Goal: Answer question/provide support

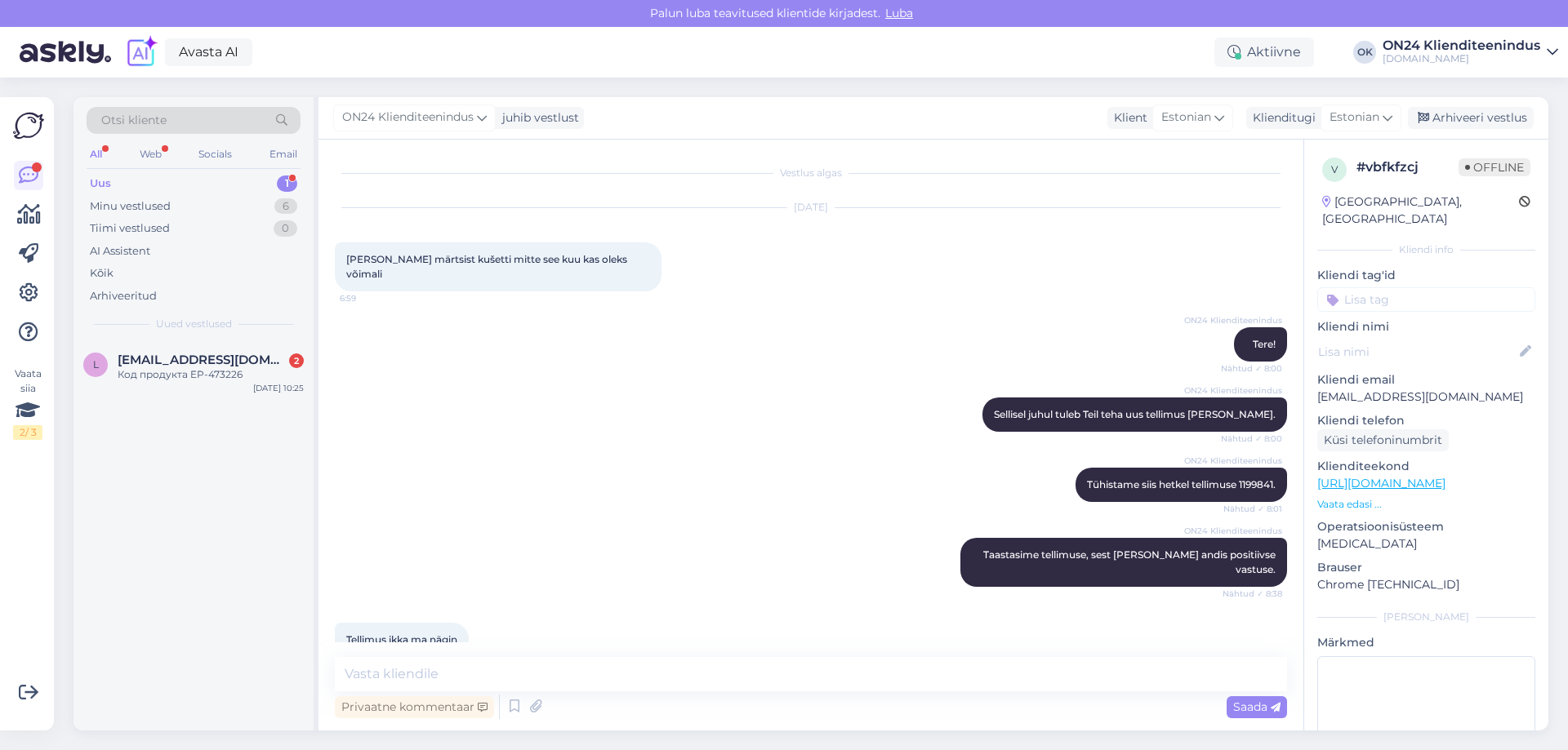
scroll to position [1642, 0]
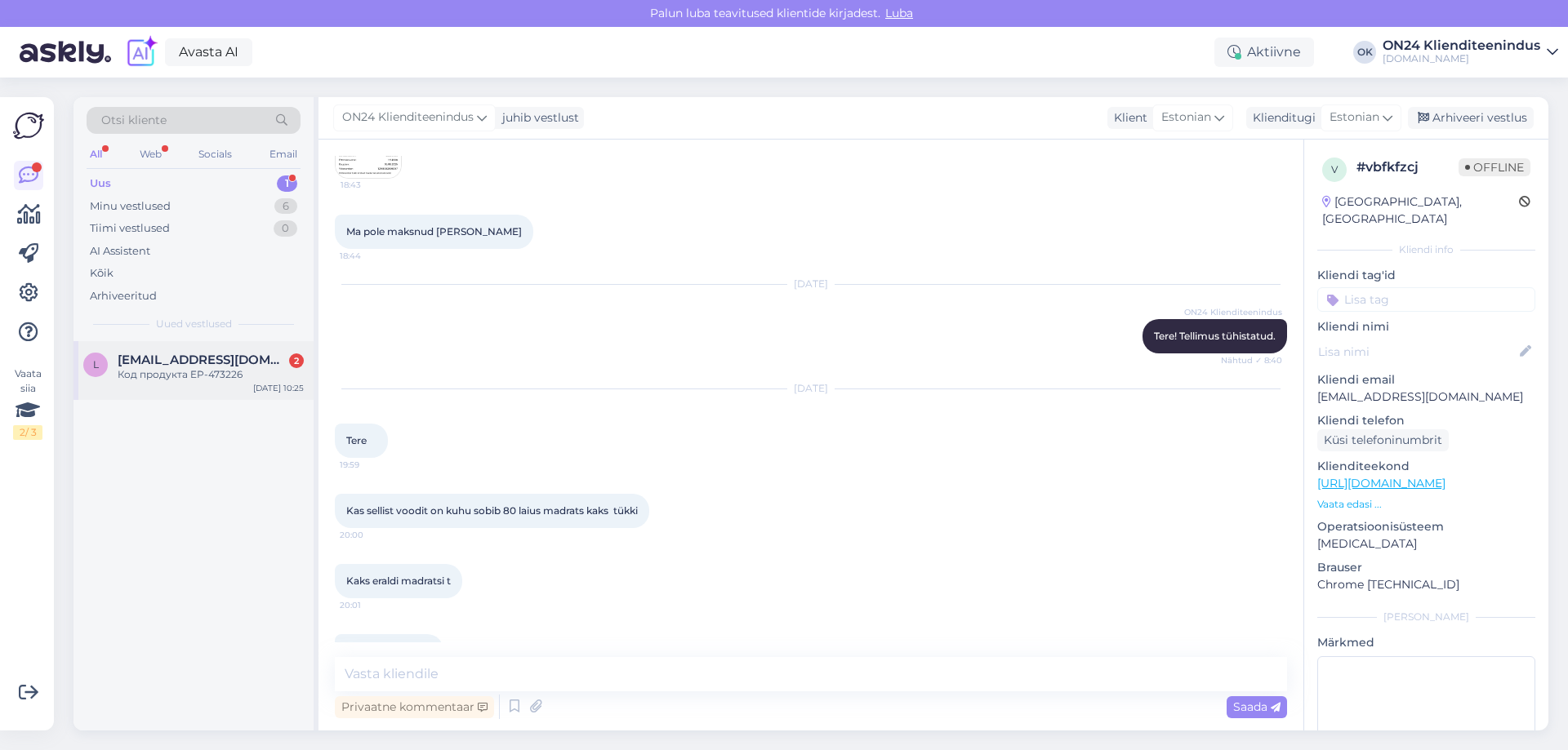
click at [170, 351] on div "L [EMAIL_ADDRESS][DOMAIN_NAME] 2 Код продукта EP-473226 [DATE] 10:25" at bounding box center [194, 370] width 240 height 59
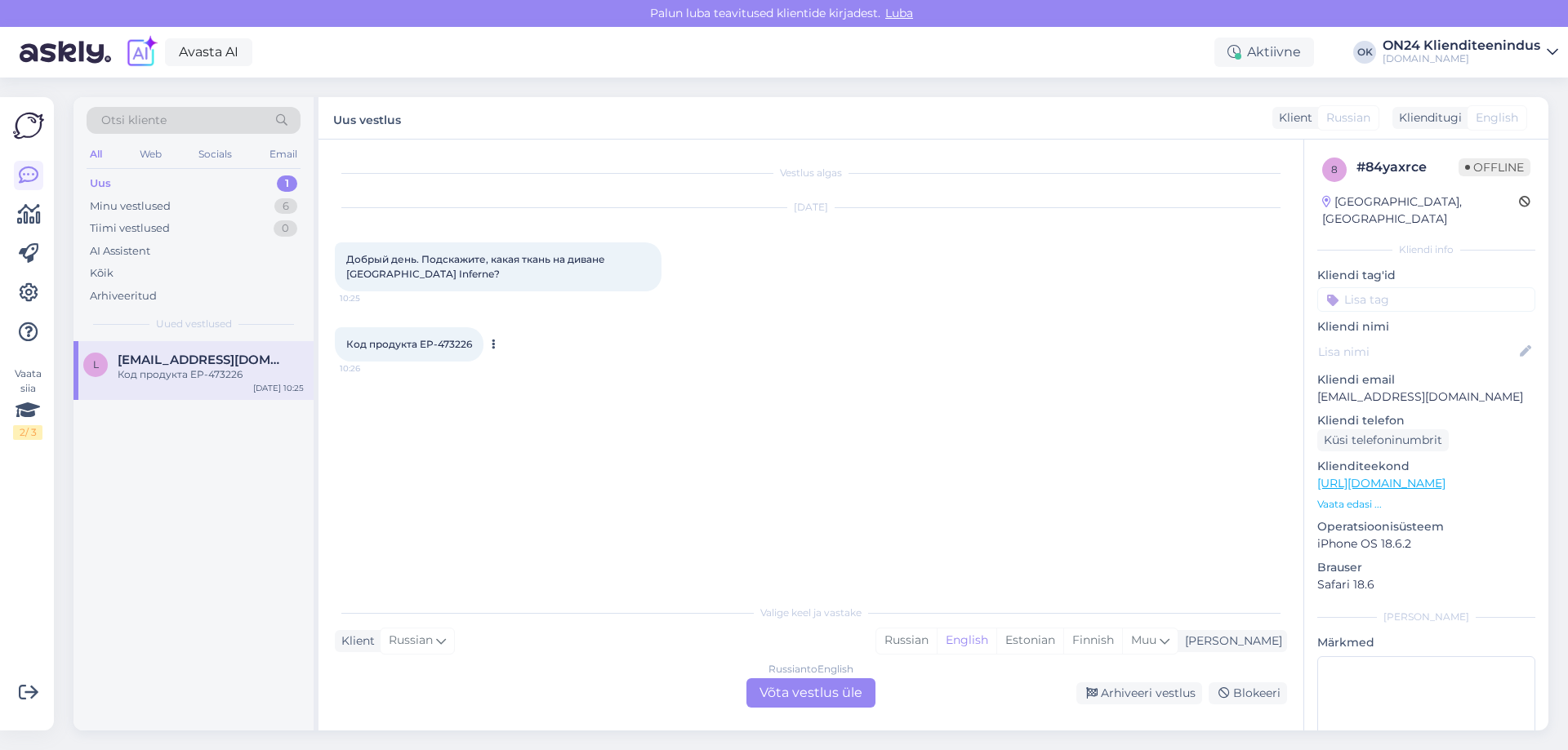
click at [458, 345] on span "Код продукта EP-473226" at bounding box center [409, 344] width 126 height 13
copy div "473226 10:26"
click at [1094, 628] on div "Russian English Estonian Finnish Muu" at bounding box center [1026, 640] width 303 height 26
click at [1063, 636] on div "Estonian" at bounding box center [1031, 640] width 67 height 24
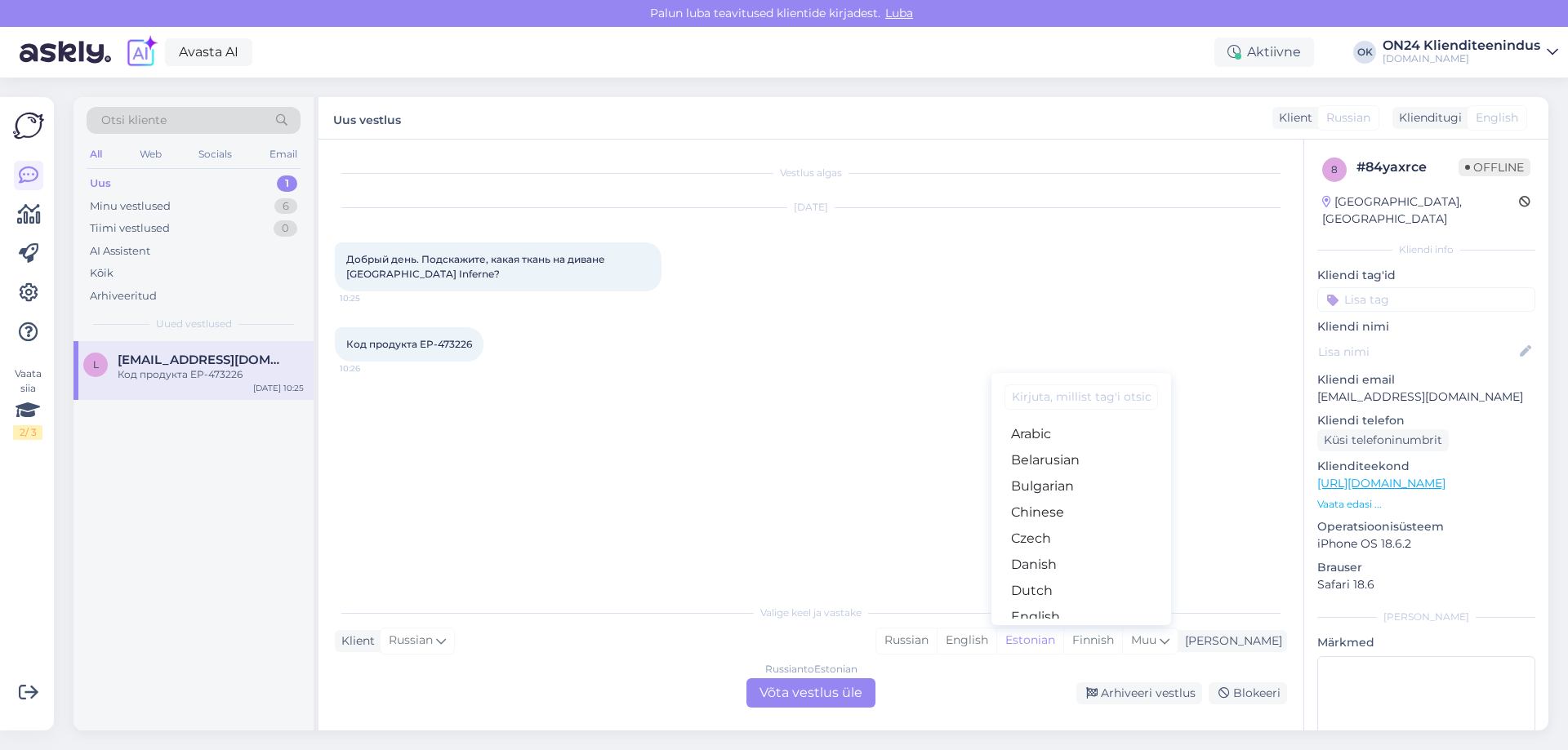
click at [831, 694] on div "Russian to Estonian Võta vestlus üle" at bounding box center [811, 693] width 129 height 29
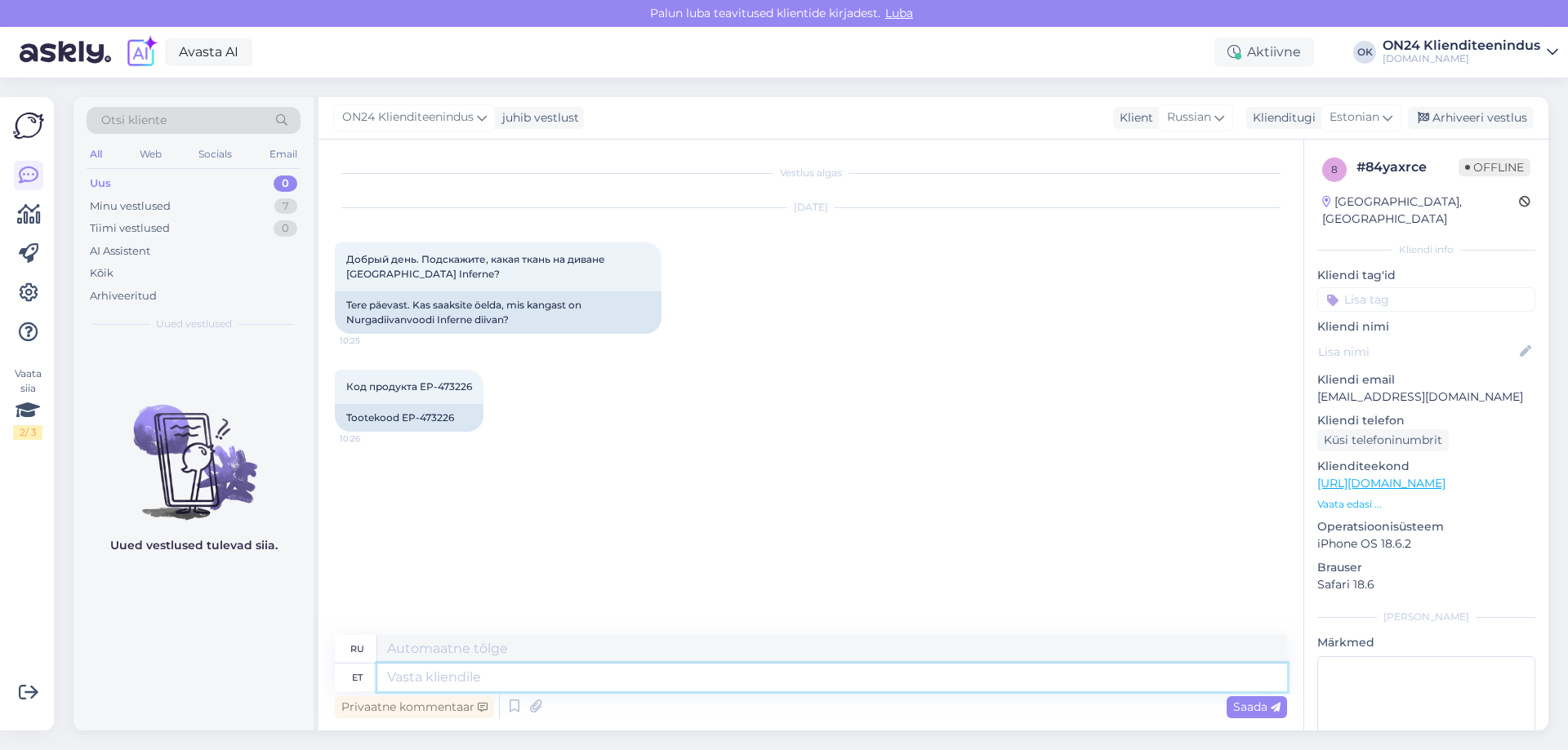
click at [746, 684] on textarea at bounding box center [832, 677] width 910 height 28
type textarea "Tere."
type textarea "Привет"
type textarea "Tere. V"
type textarea "Привет."
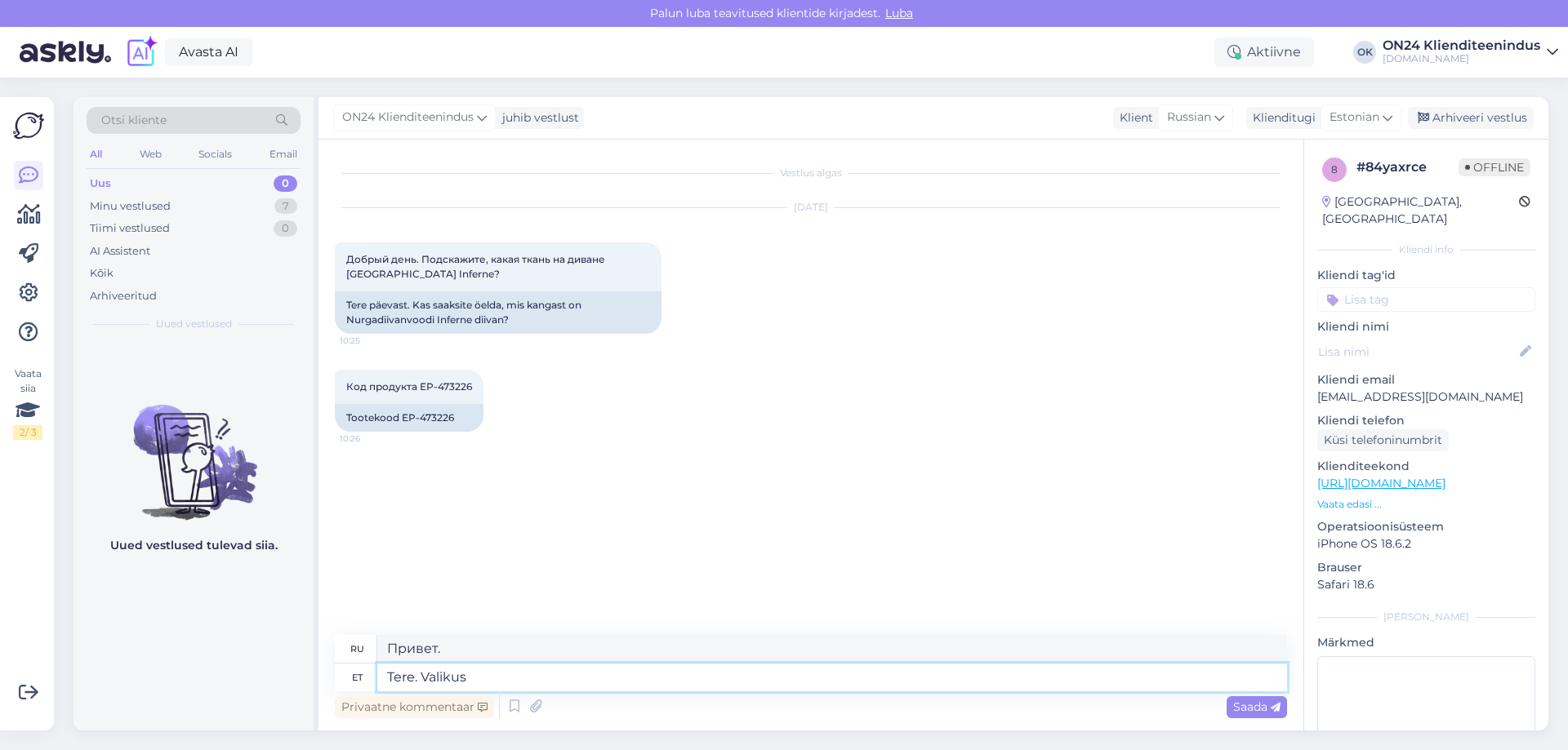
type textarea "Tere. Valikus o"
type textarea "Привет. В подборке"
type textarea "Tere. Valikus on"
type textarea "Привет. Выбор такой."
type textarea "Tere. Valikus on 3 k"
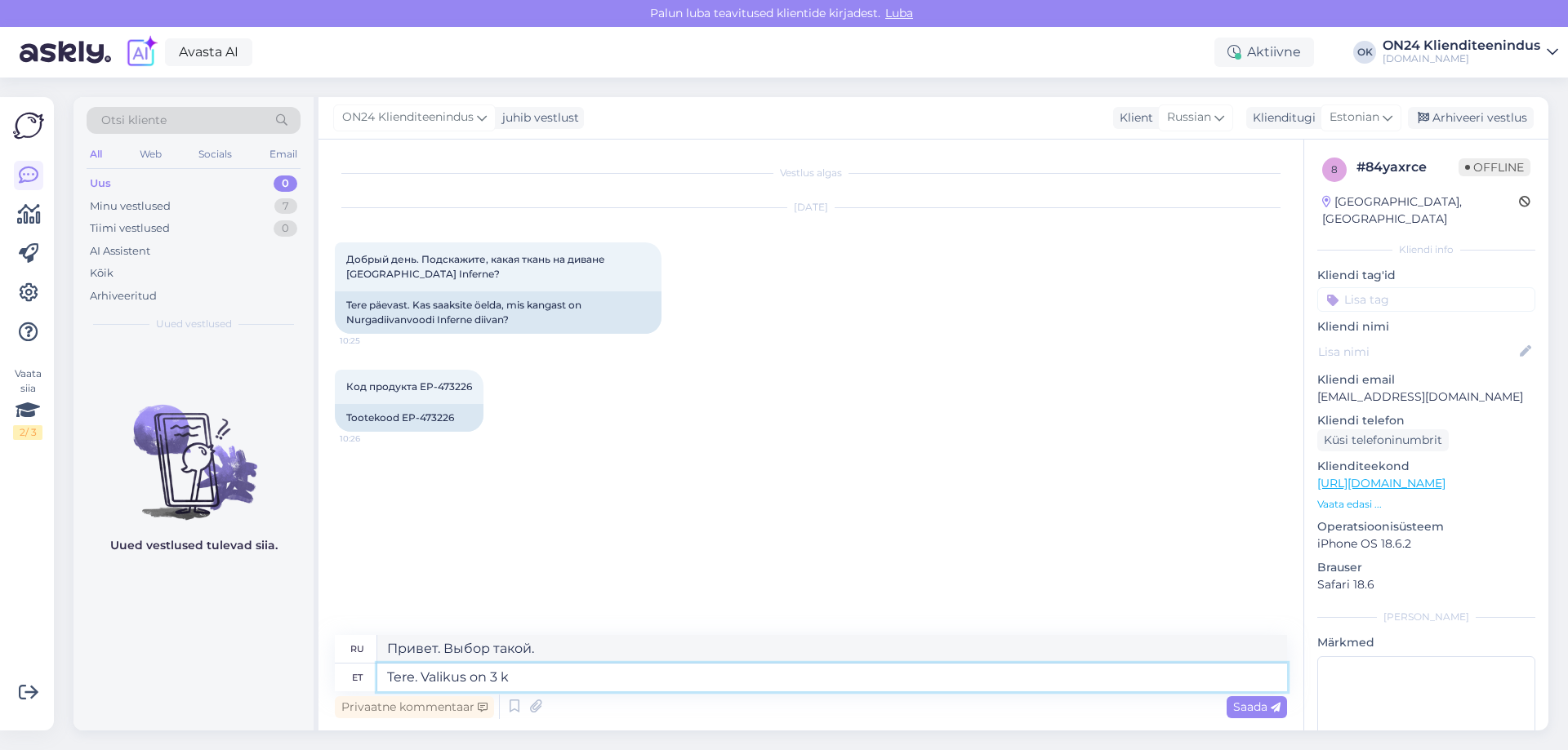
type textarea "Здравствуйте. Есть 3 варианта на выбор."
type textarea "Tere. Valikus on 3 kangast."
type textarea "Здравствуйте. Есть 3 варианта ткани на выбор."
type textarea "Tere. Valikus on 3 kangast. Relax"
type textarea "Здравствуйте. Есть 3 варианта ткани на выбор. Расслабьтесь."
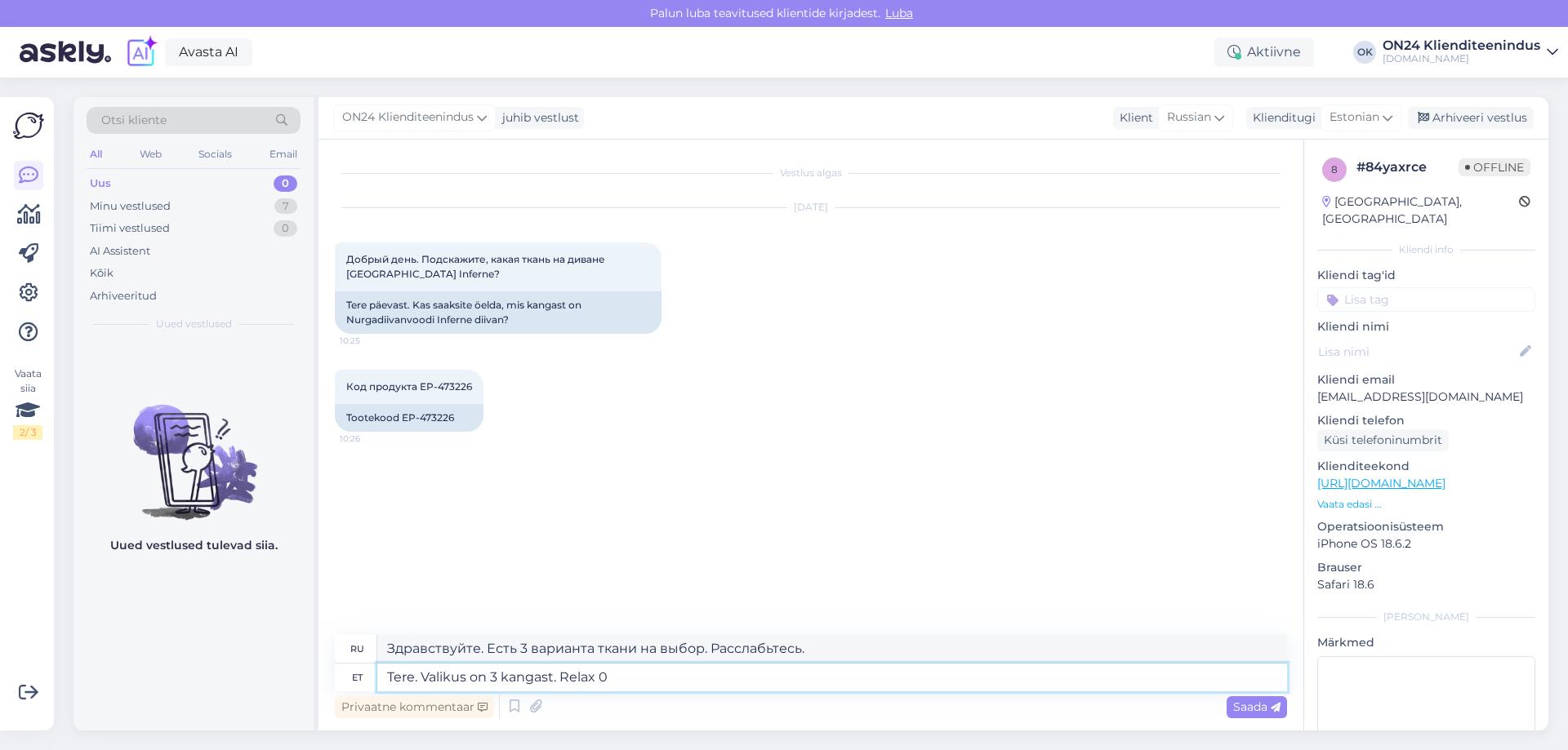
type textarea "Tere. Valikus on 3 kangast. Relax 04"
type textarea "Здравствуйте. Есть 3 варианта ткани на выбор. Relax 0"
type textarea "Tere. Valikus on 3 kangast. Relax 04,"
type textarea "Здравствуйте. Есть 3 варианта ткани на выбор. Relax 04."
type textarea "Tere. Valikus on 3 kangast. Relax 04, Relax 2"
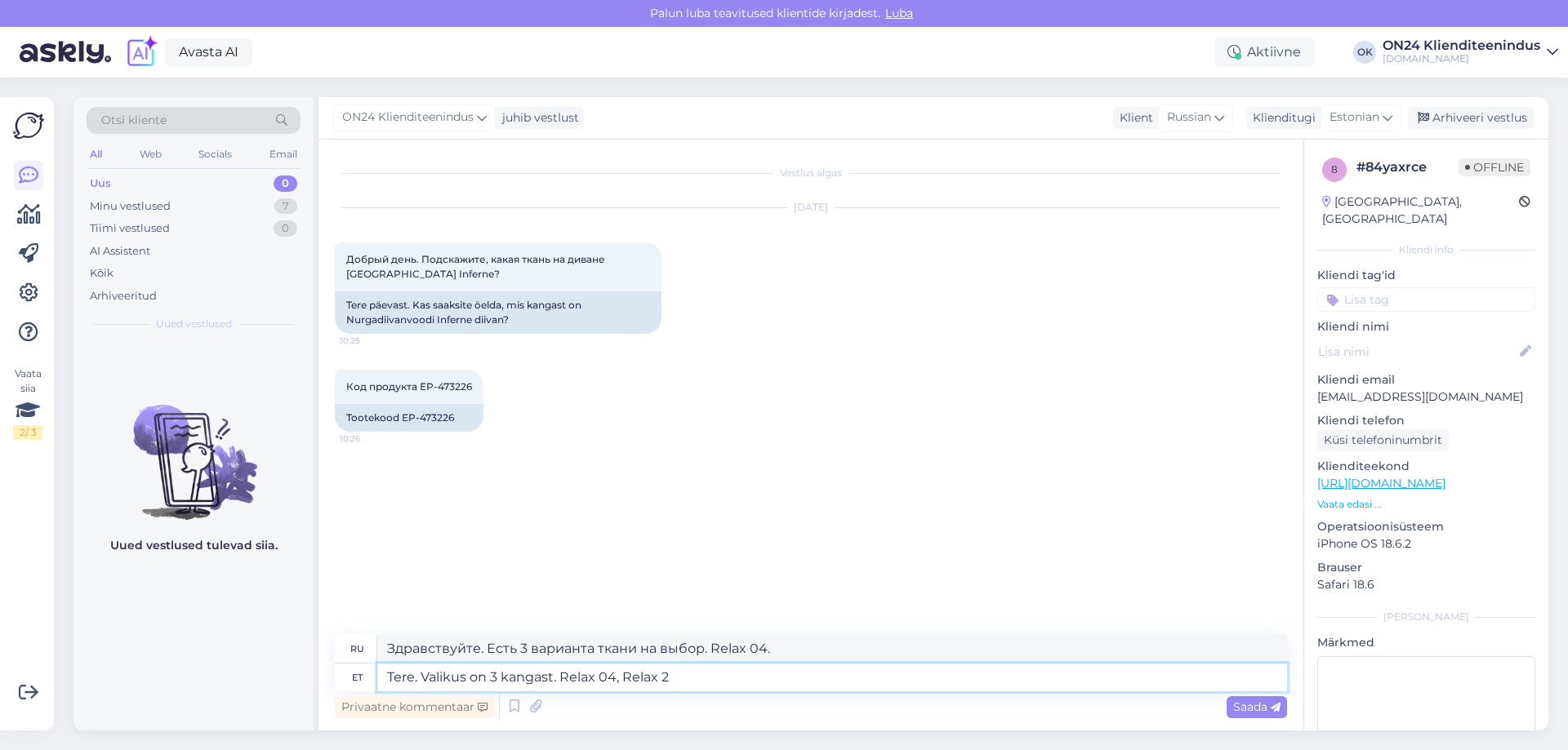
type textarea "Здравствуйте. Есть 3 варианта ткани на выбор. Relax 04, Relax"
type textarea "Tere. Valikus on 3 kangast. Relax 04, Relax 20"
type textarea "Здравствуйте. Есть 3 варианта ткани на выбор: Relax 04, Relax 20."
type textarea "Tere. Valikus on 3 kangast. Relax 04, Relax 20 ja R"
type textarea "Здравствуйте. На выбор 3 ткани: Relax 04, Relax 20 и"
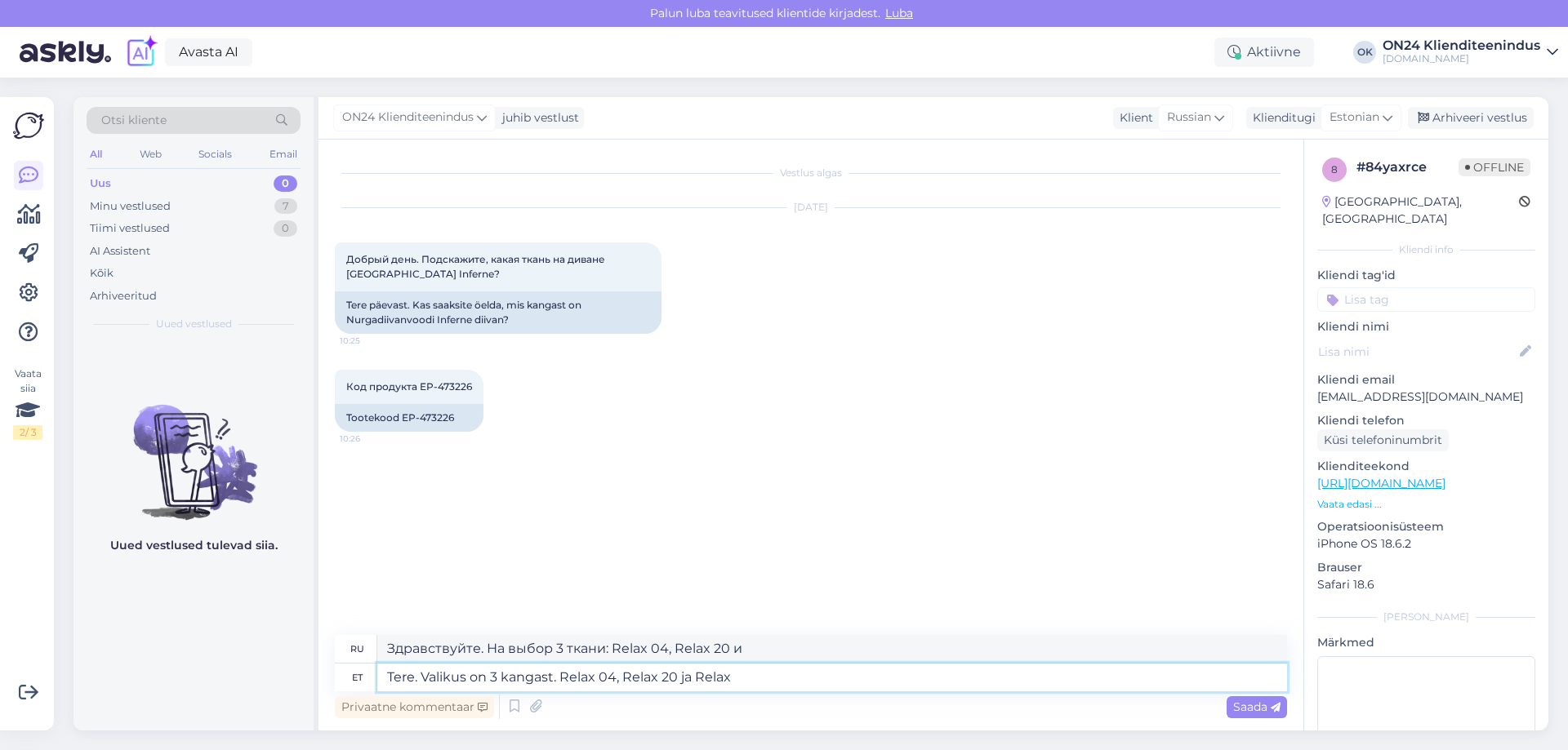
type textarea "Tere. Valikus on 3 kangast. Relax 04, Relax 20 ja Relax"
type textarea "Здравствуйте. На выбор 3 ткани: Relax 04, Relax 20 и Relax."
type textarea "Tere. Valikus on 3 kangast. Relax 04, Relax 20 ja Relax 40."
type textarea "Здравствуйте. На выбор три ткани: Relax 04, Relax 20 и Relax 40."
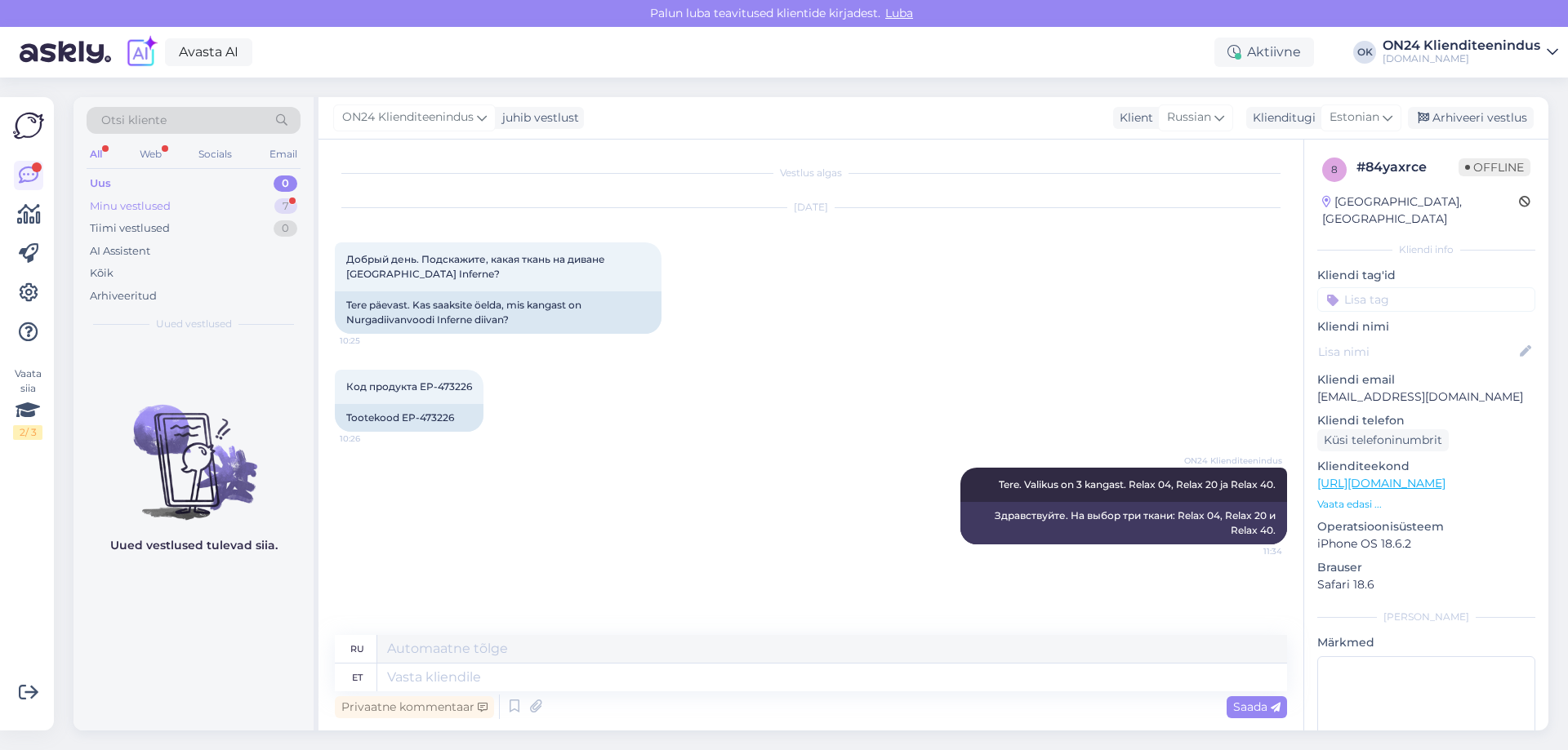
click at [245, 203] on div "Minu vestlused 7" at bounding box center [193, 206] width 214 height 23
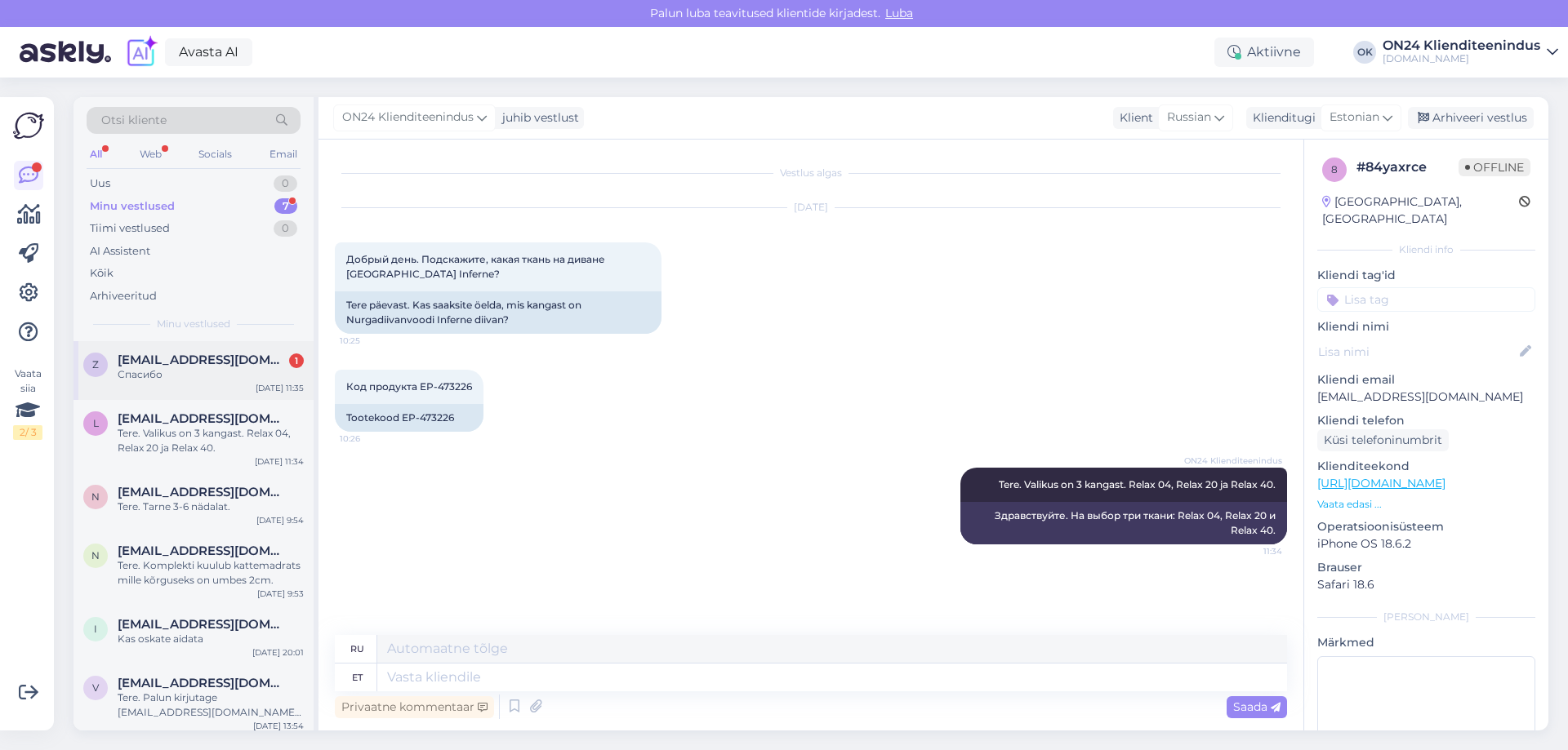
click at [203, 360] on span "[EMAIL_ADDRESS][DOMAIN_NAME]" at bounding box center [202, 360] width 170 height 15
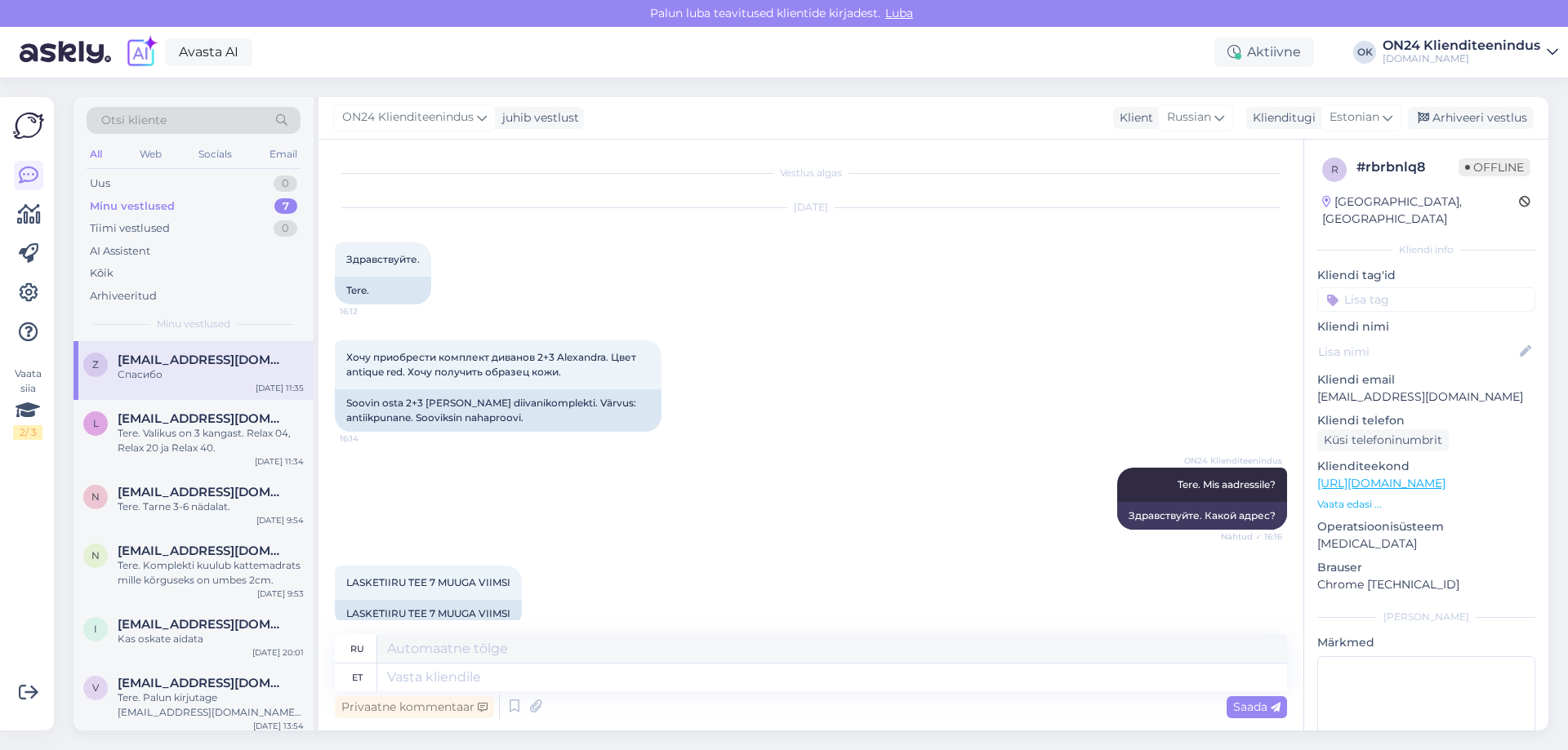
scroll to position [830, 0]
